Goal: Communication & Community: Connect with others

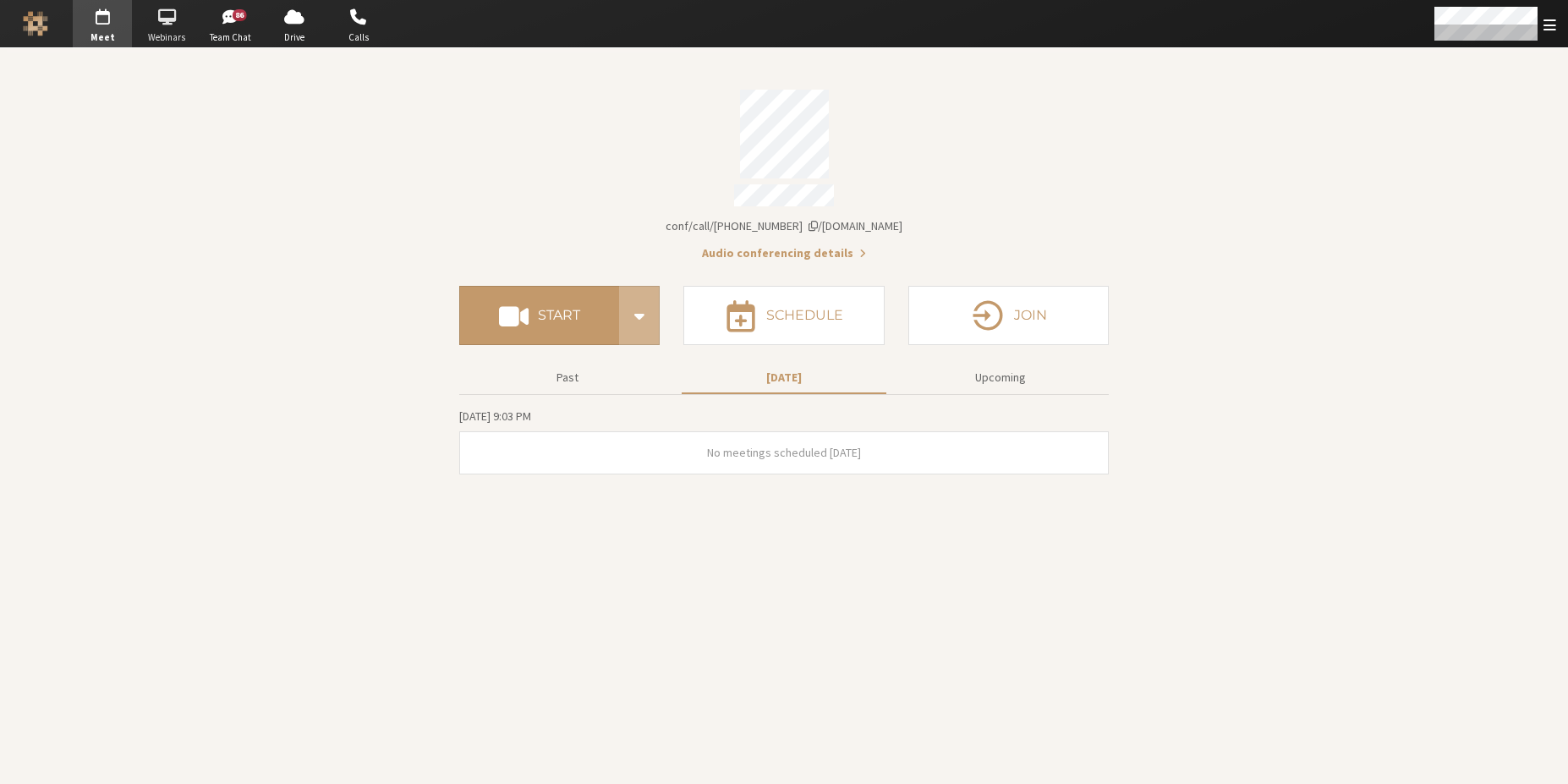
click at [184, 22] on span "button" at bounding box center [167, 17] width 59 height 27
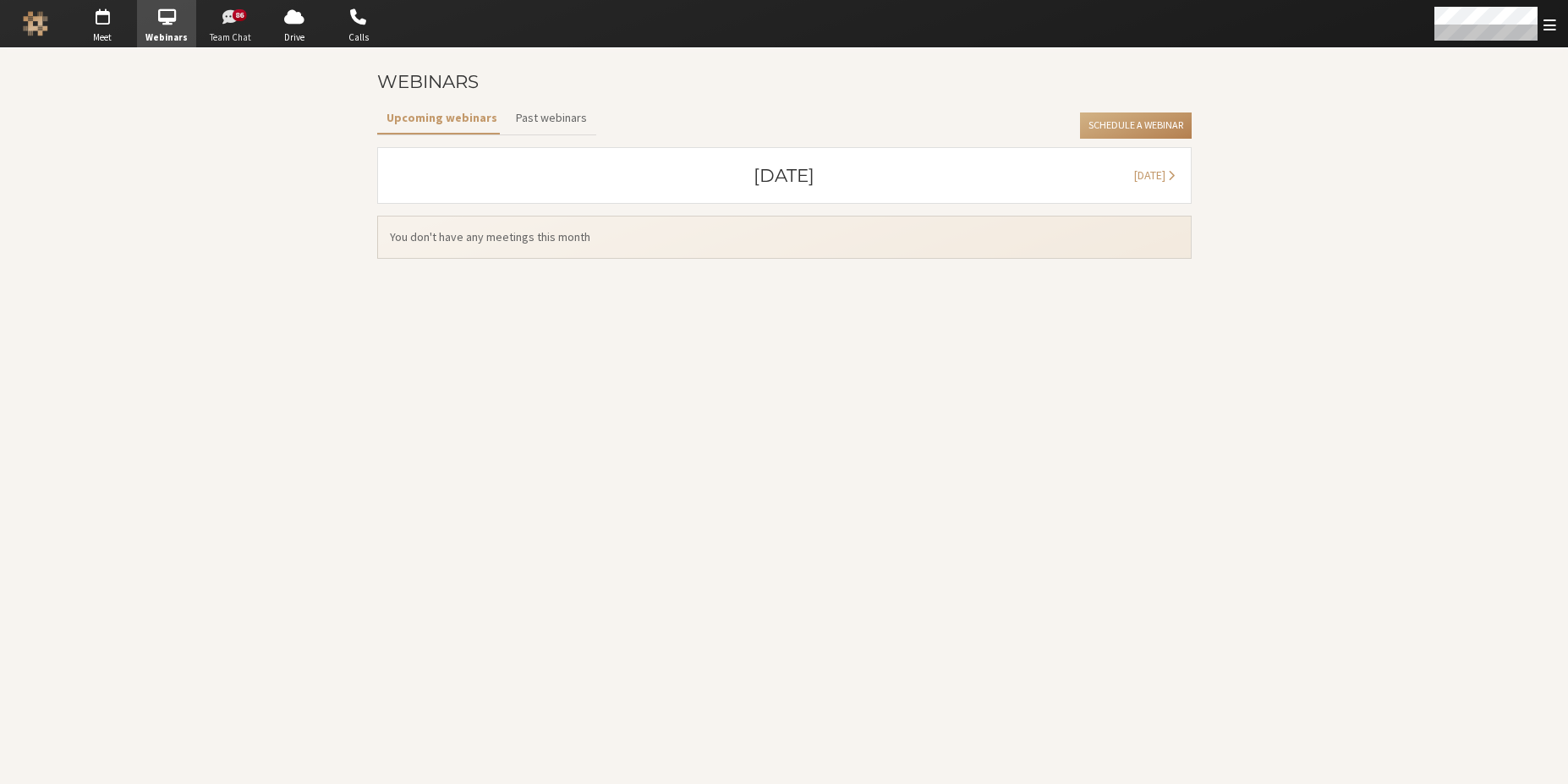
click at [230, 28] on span "button" at bounding box center [231, 17] width 59 height 27
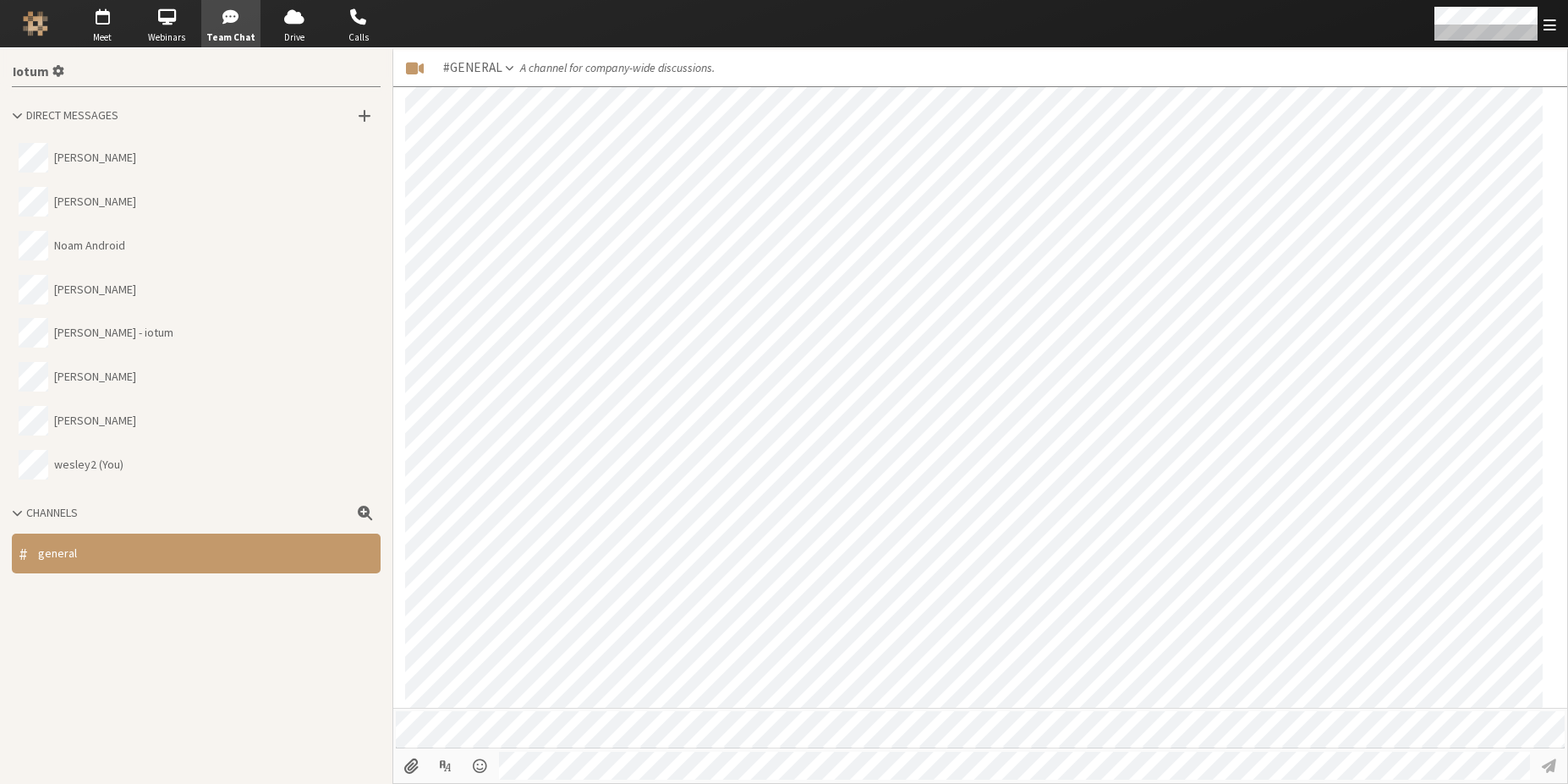
scroll to position [1556, 0]
click at [167, 379] on button "Sara Test" at bounding box center [196, 377] width 369 height 44
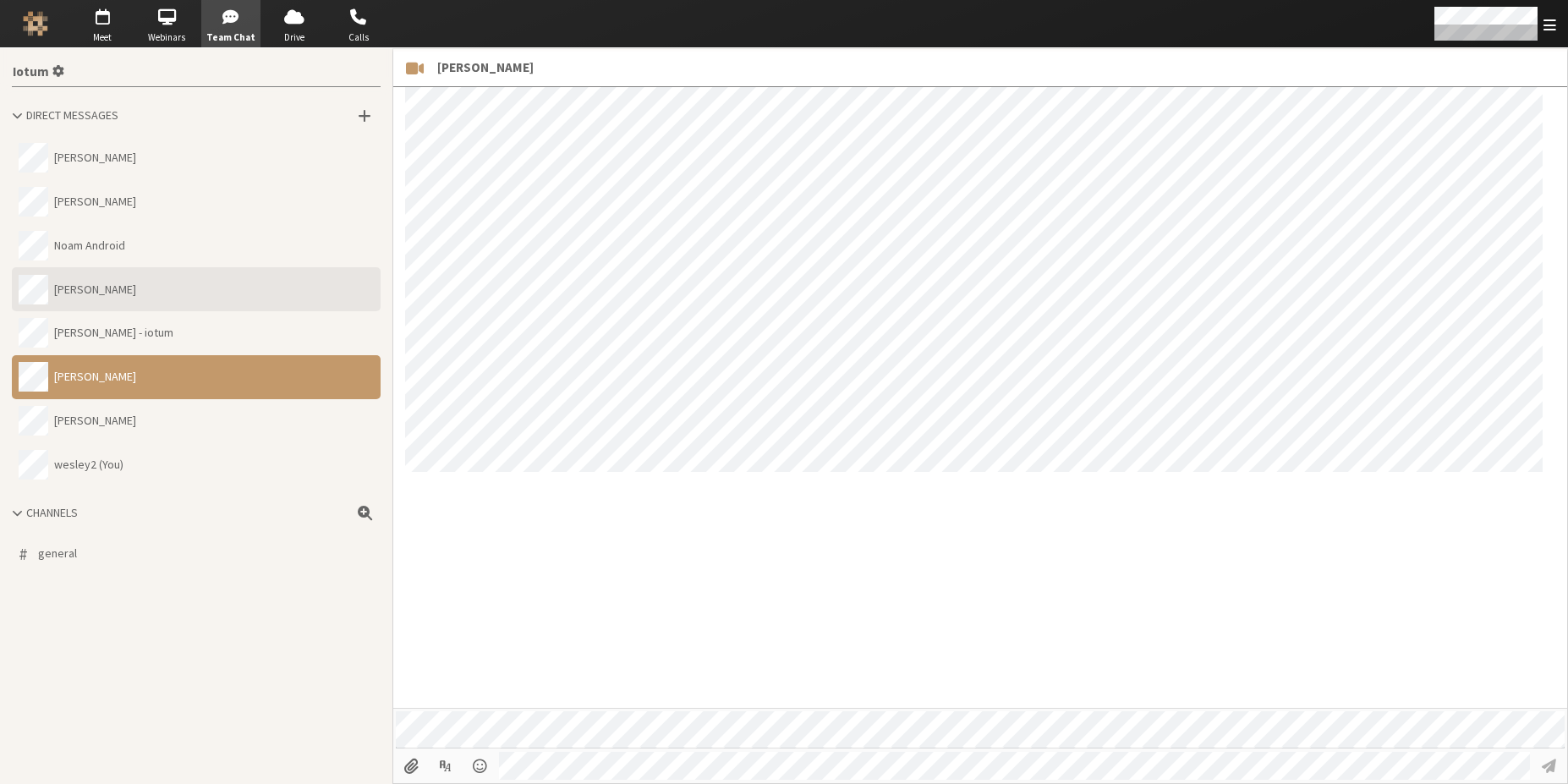
drag, startPoint x: 193, startPoint y: 304, endPoint x: 198, endPoint y: 292, distance: 13.0
click at [193, 305] on button "Noam David Tomczak" at bounding box center [196, 289] width 369 height 44
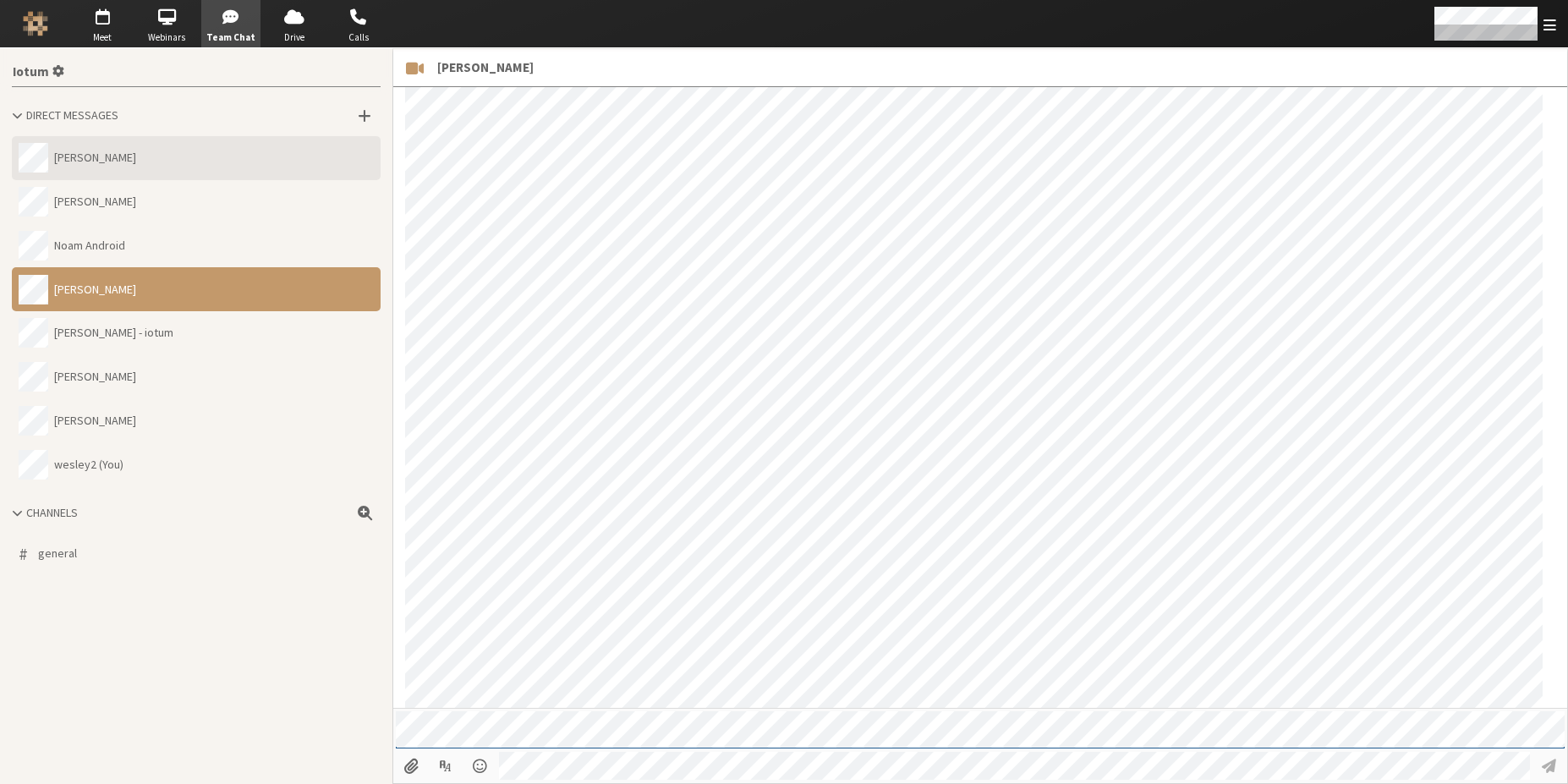
scroll to position [865, 0]
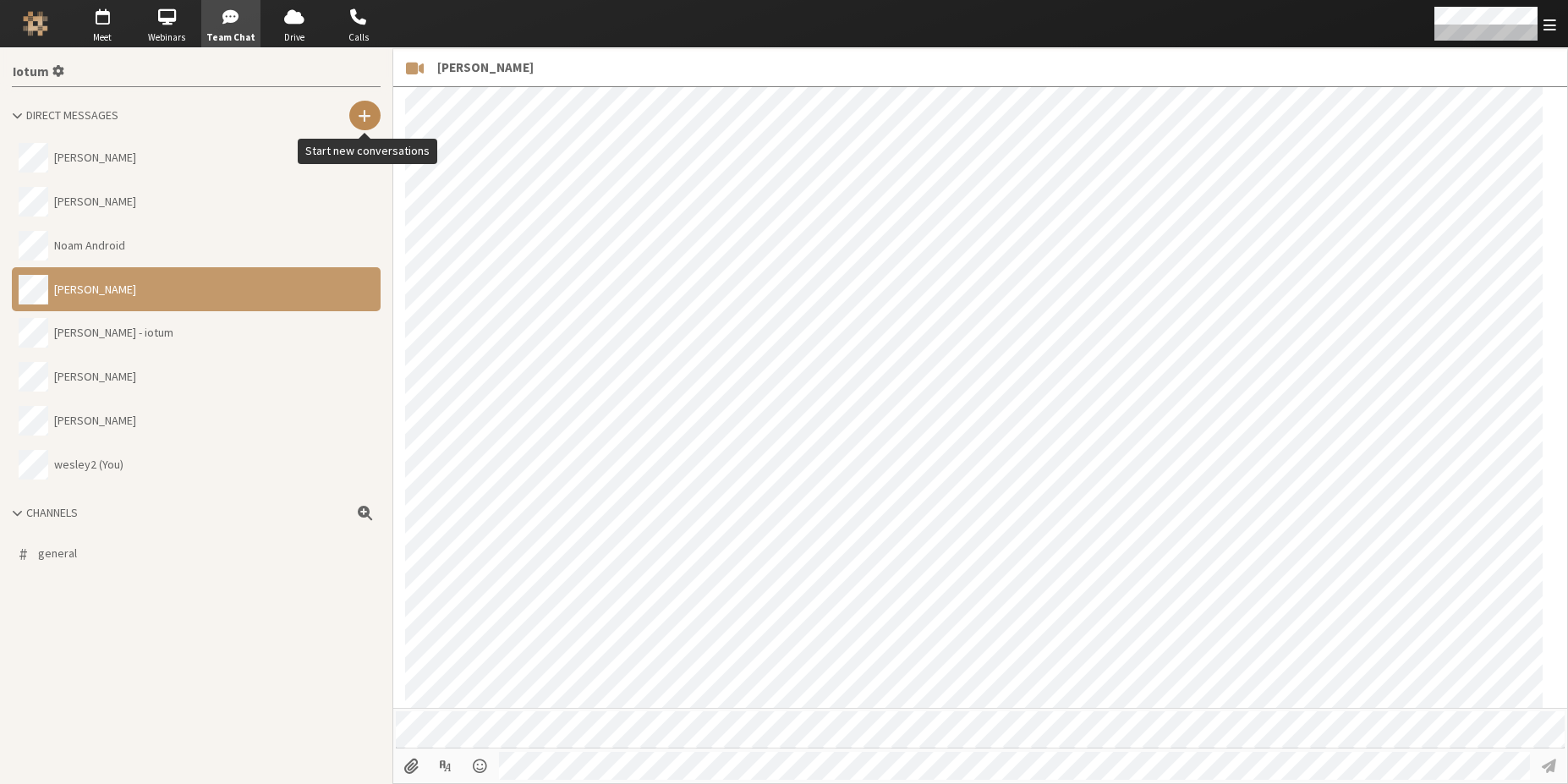
click at [370, 105] on button at bounding box center [364, 115] width 31 height 30
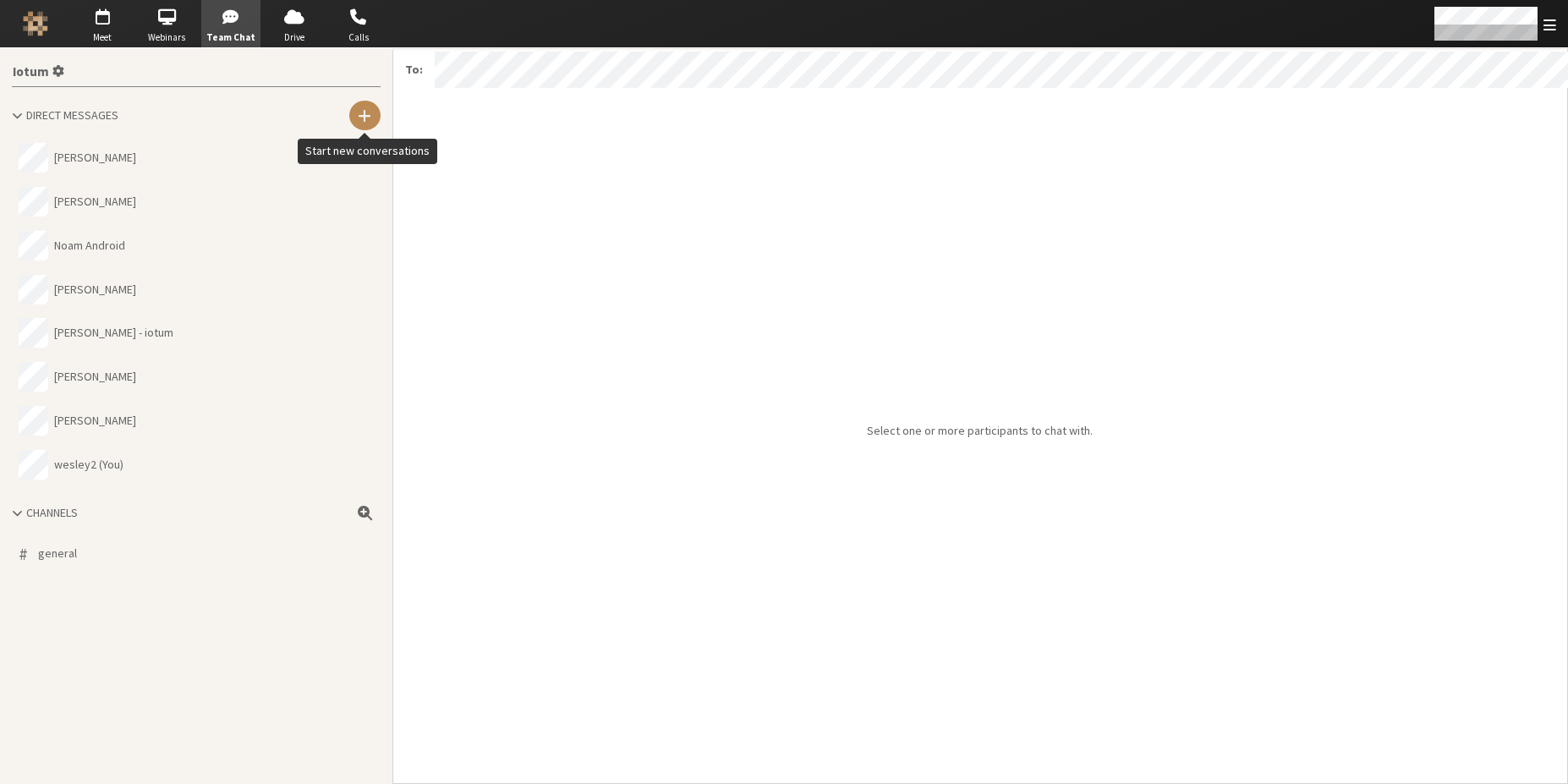
click at [362, 113] on span at bounding box center [364, 116] width 13 height 16
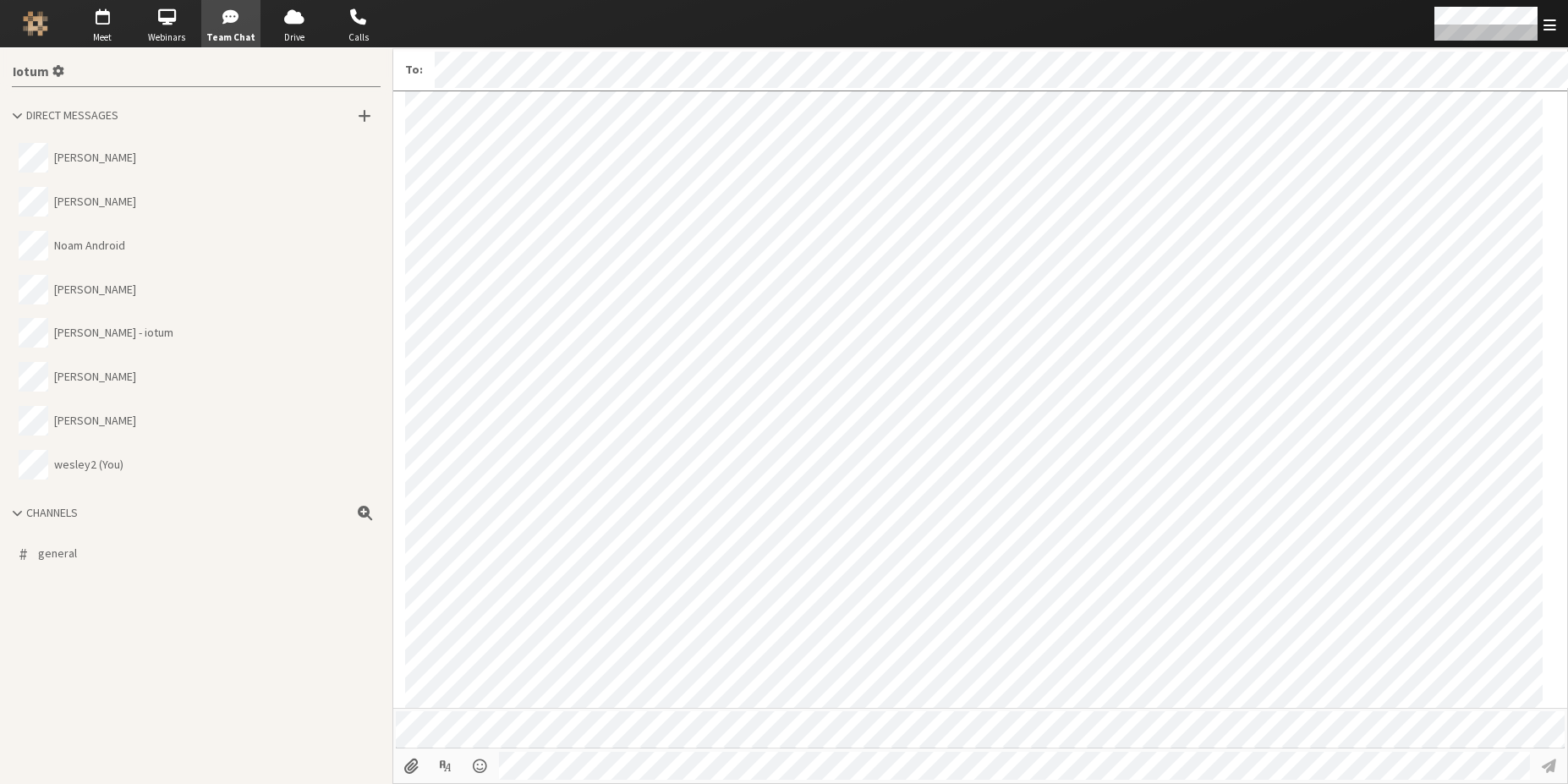
scroll to position [153, 0]
click at [352, 30] on span "Calls" at bounding box center [359, 38] width 59 height 14
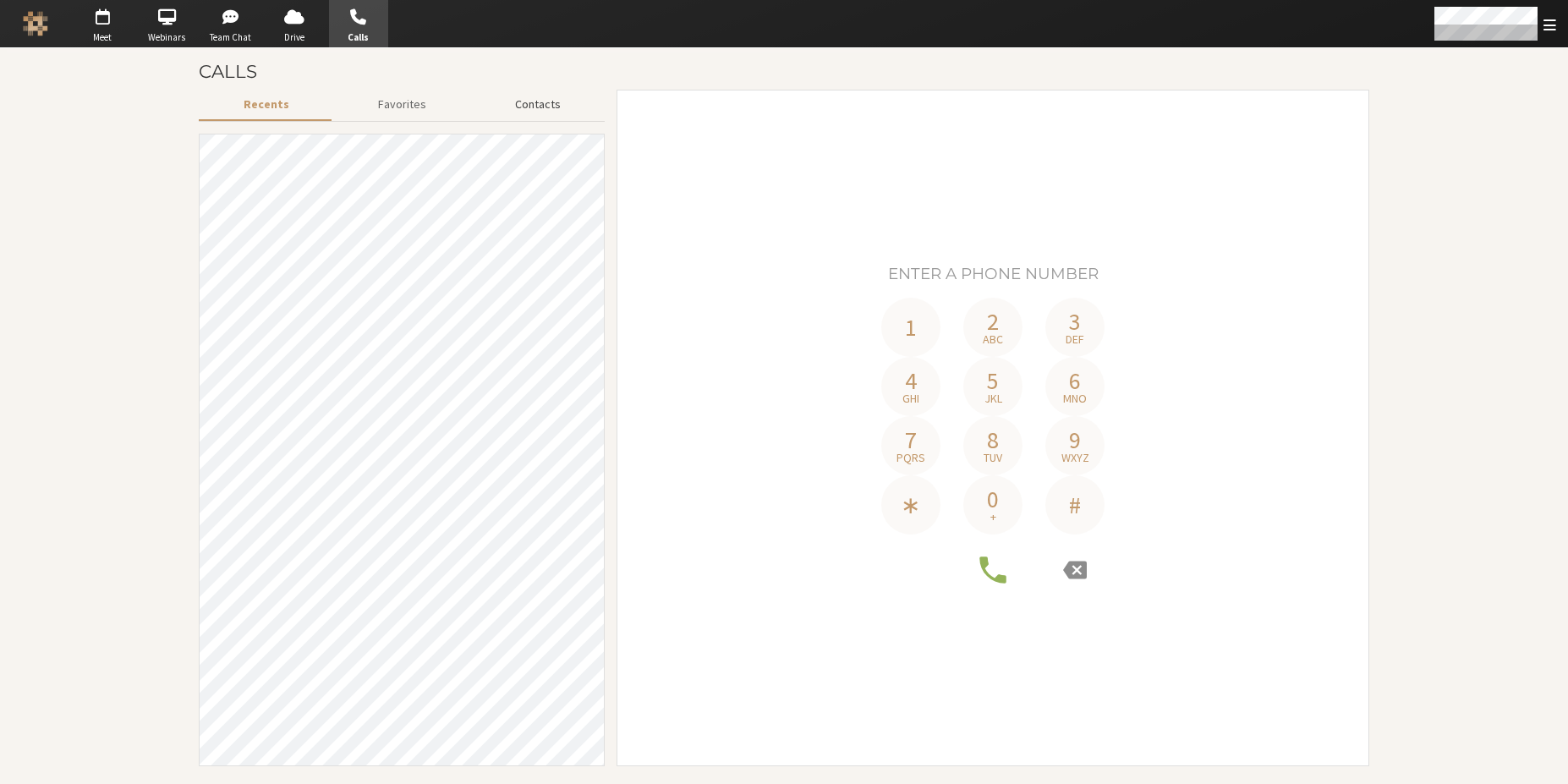
click at [521, 102] on button "Contacts" at bounding box center [538, 104] width 135 height 30
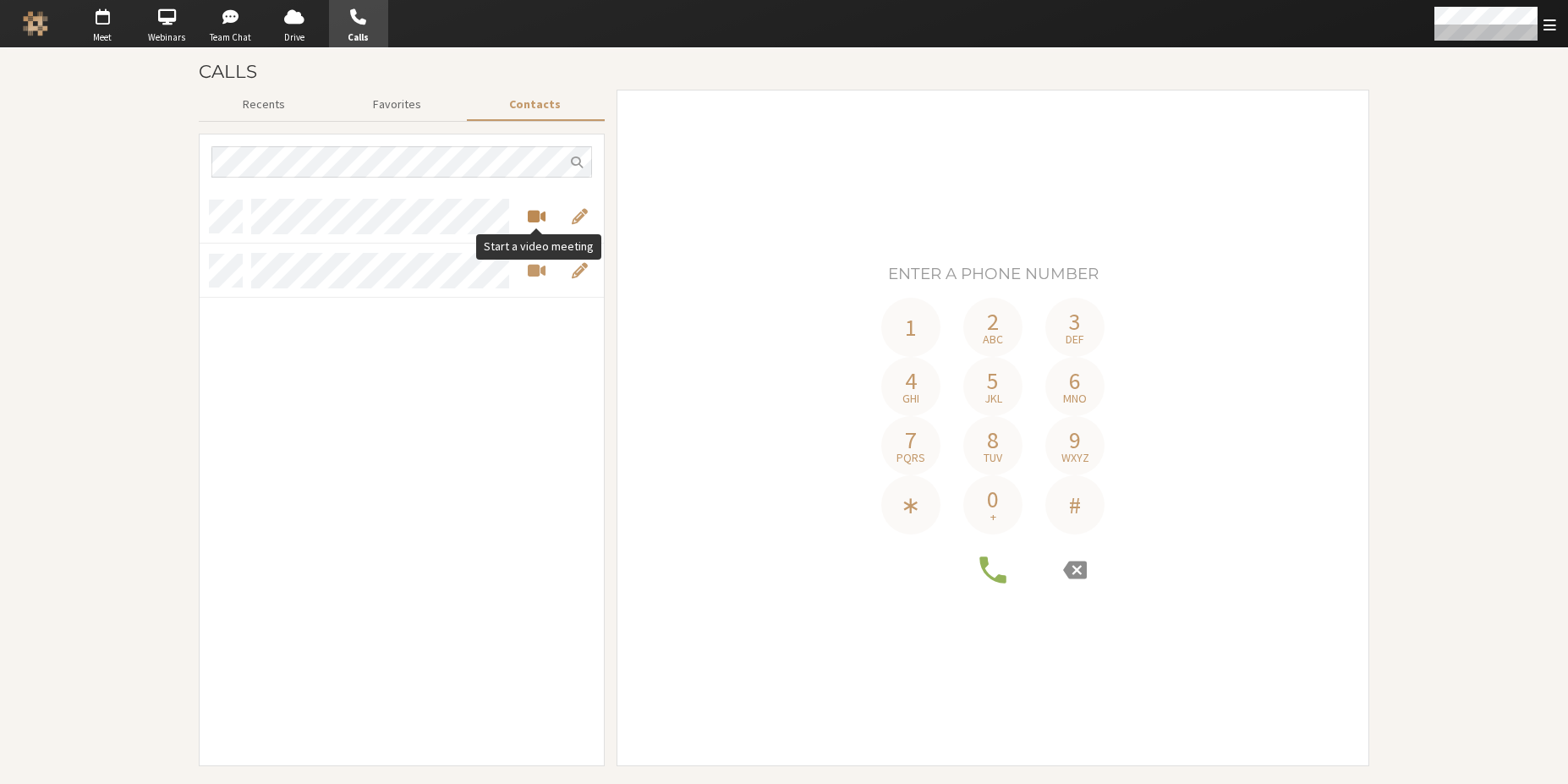
click at [535, 221] on span "Start a video meeting" at bounding box center [537, 216] width 18 height 20
click at [536, 215] on span "Start a video meeting" at bounding box center [537, 216] width 18 height 20
click at [540, 217] on span "Start a video meeting" at bounding box center [537, 216] width 18 height 20
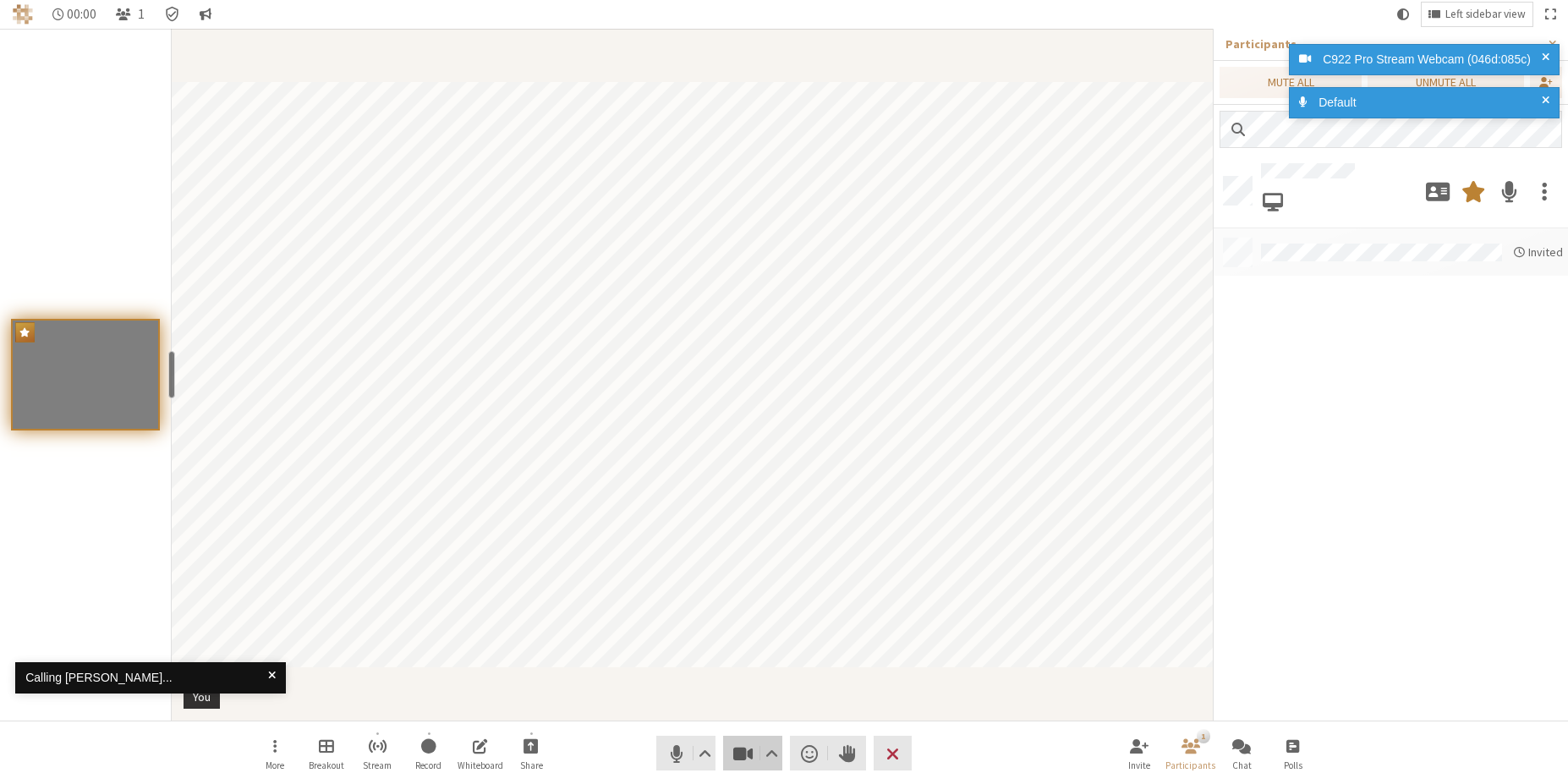
click at [740, 754] on span "Stop video (Alt+V)" at bounding box center [743, 753] width 23 height 23
click at [744, 767] on button "Video" at bounding box center [753, 753] width 59 height 35
click at [742, 746] on span "Stop video (Alt+V)" at bounding box center [743, 753] width 23 height 23
